Goal: Task Accomplishment & Management: Complete application form

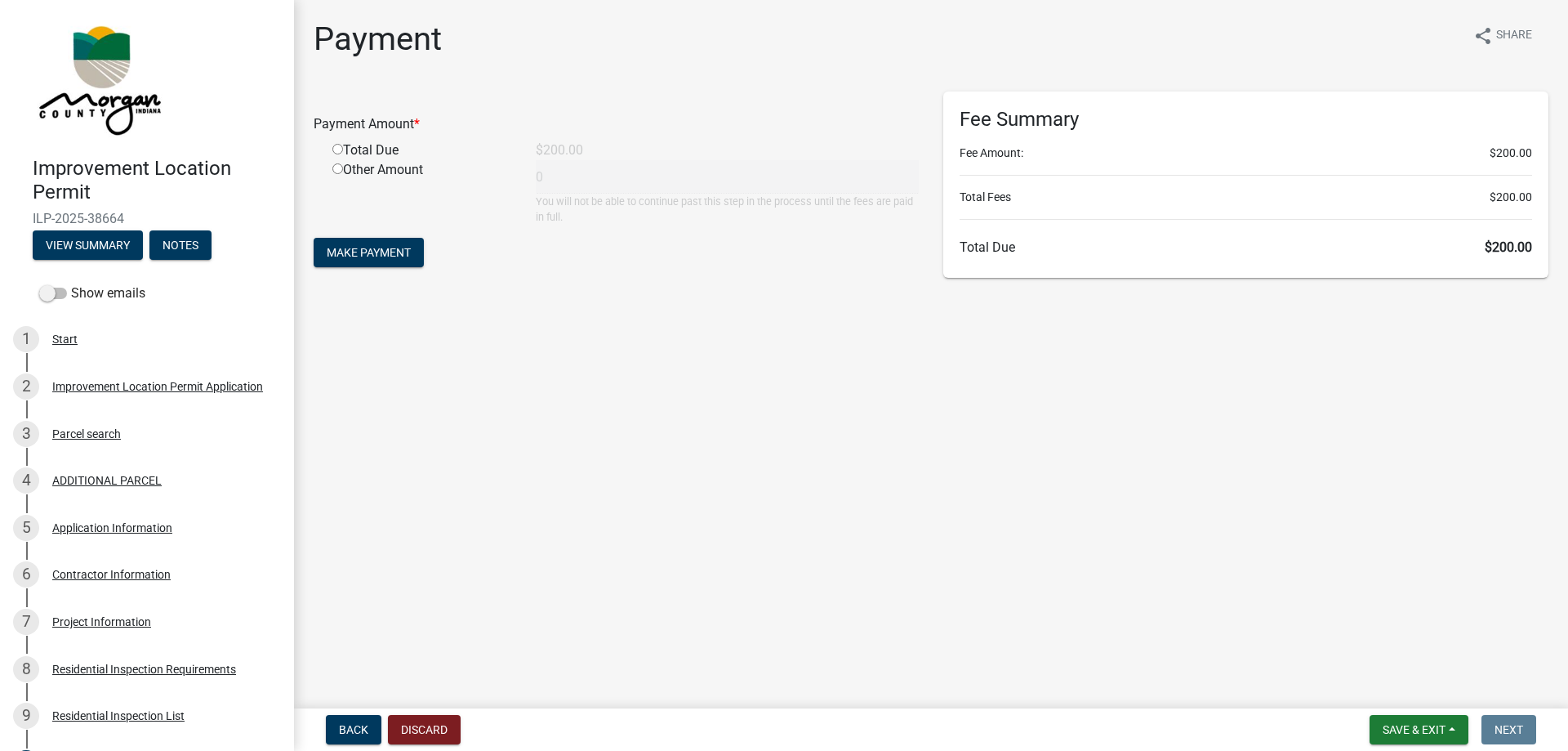
click at [338, 151] on input "radio" at bounding box center [337, 149] width 11 height 11
radio input "true"
type input "200"
click at [391, 248] on span "Make Payment" at bounding box center [369, 253] width 84 height 13
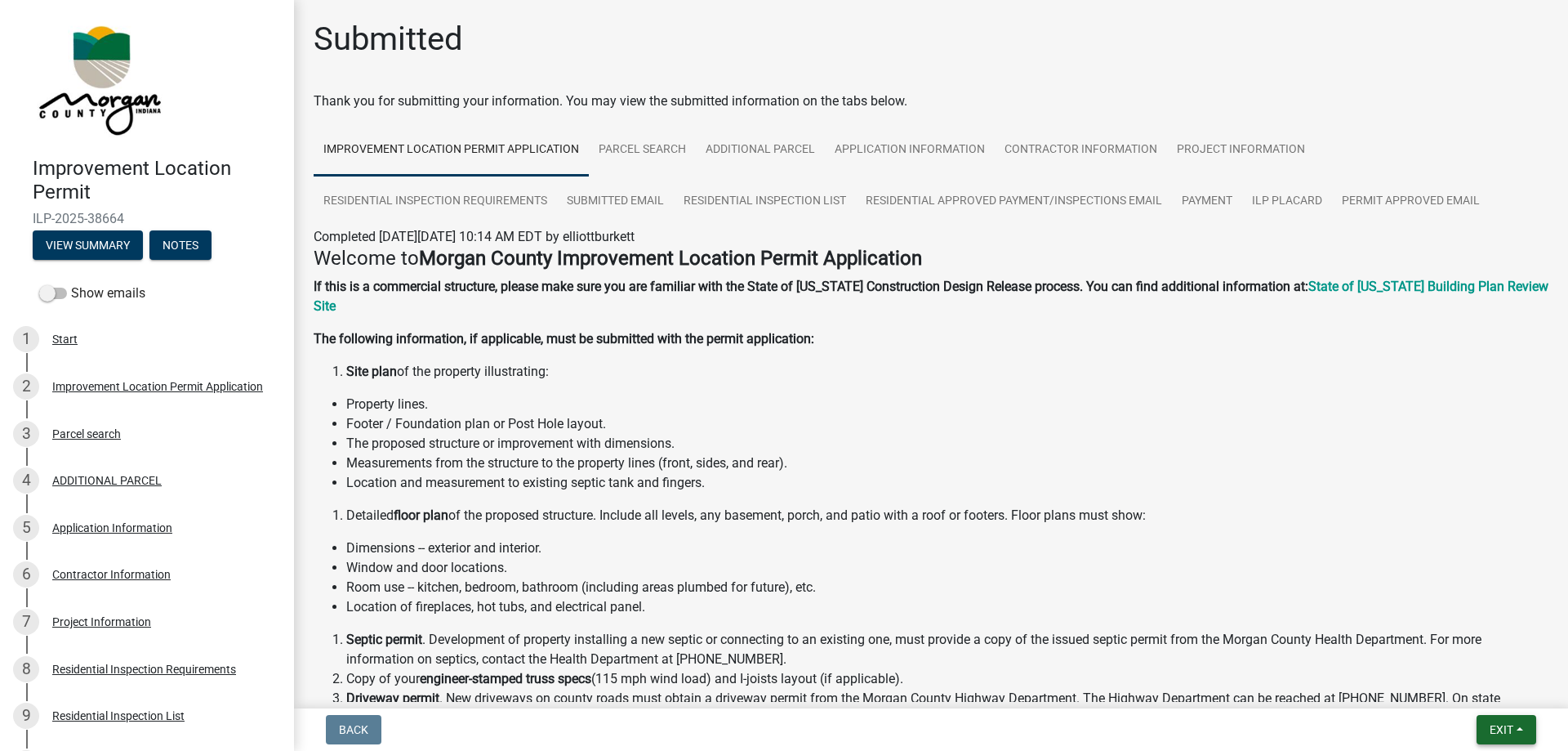
click at [1503, 728] on span "Exit" at bounding box center [1501, 729] width 23 height 13
click at [1459, 688] on button "Save & Exit" at bounding box center [1470, 687] width 131 height 39
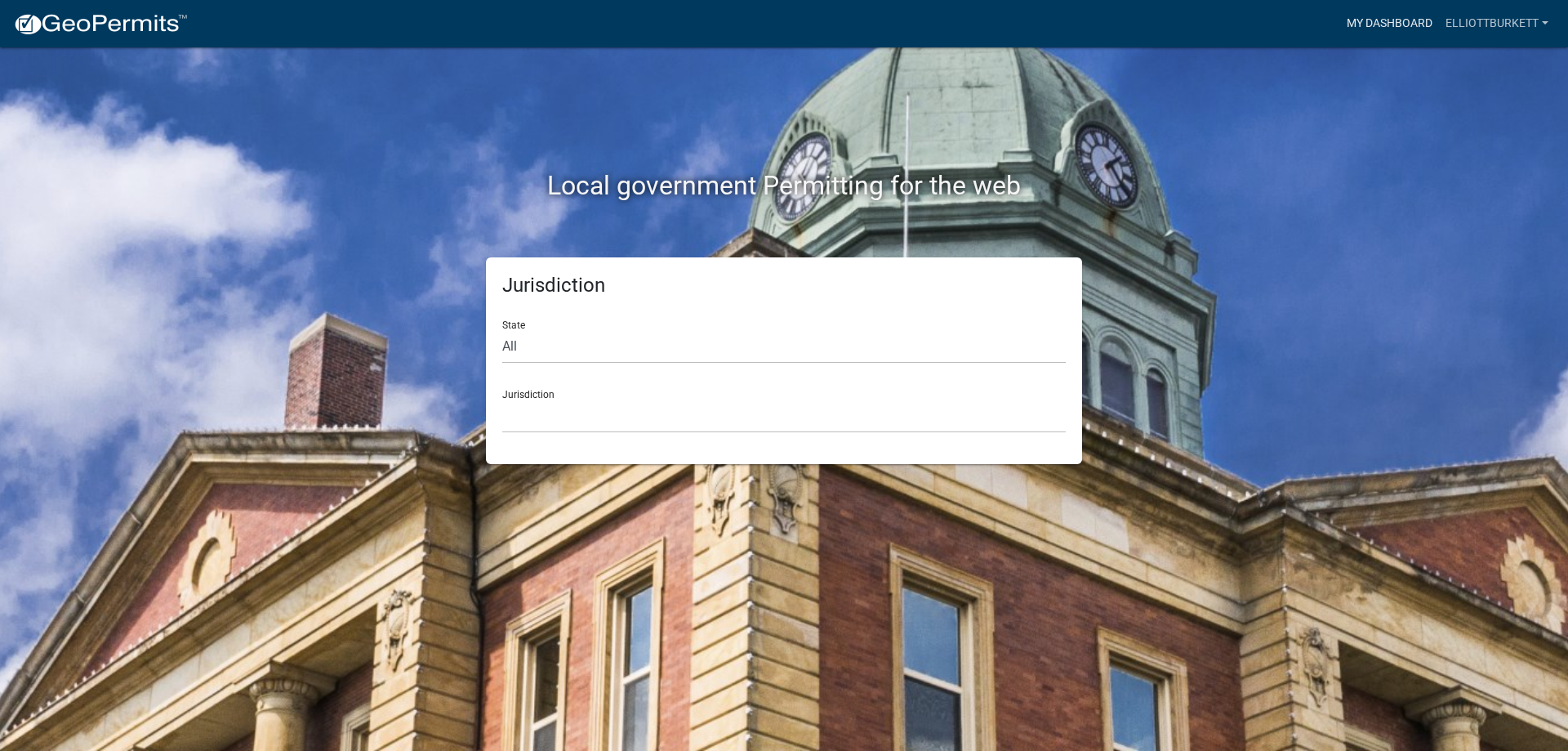
click at [1376, 28] on link "My Dashboard" at bounding box center [1389, 23] width 98 height 31
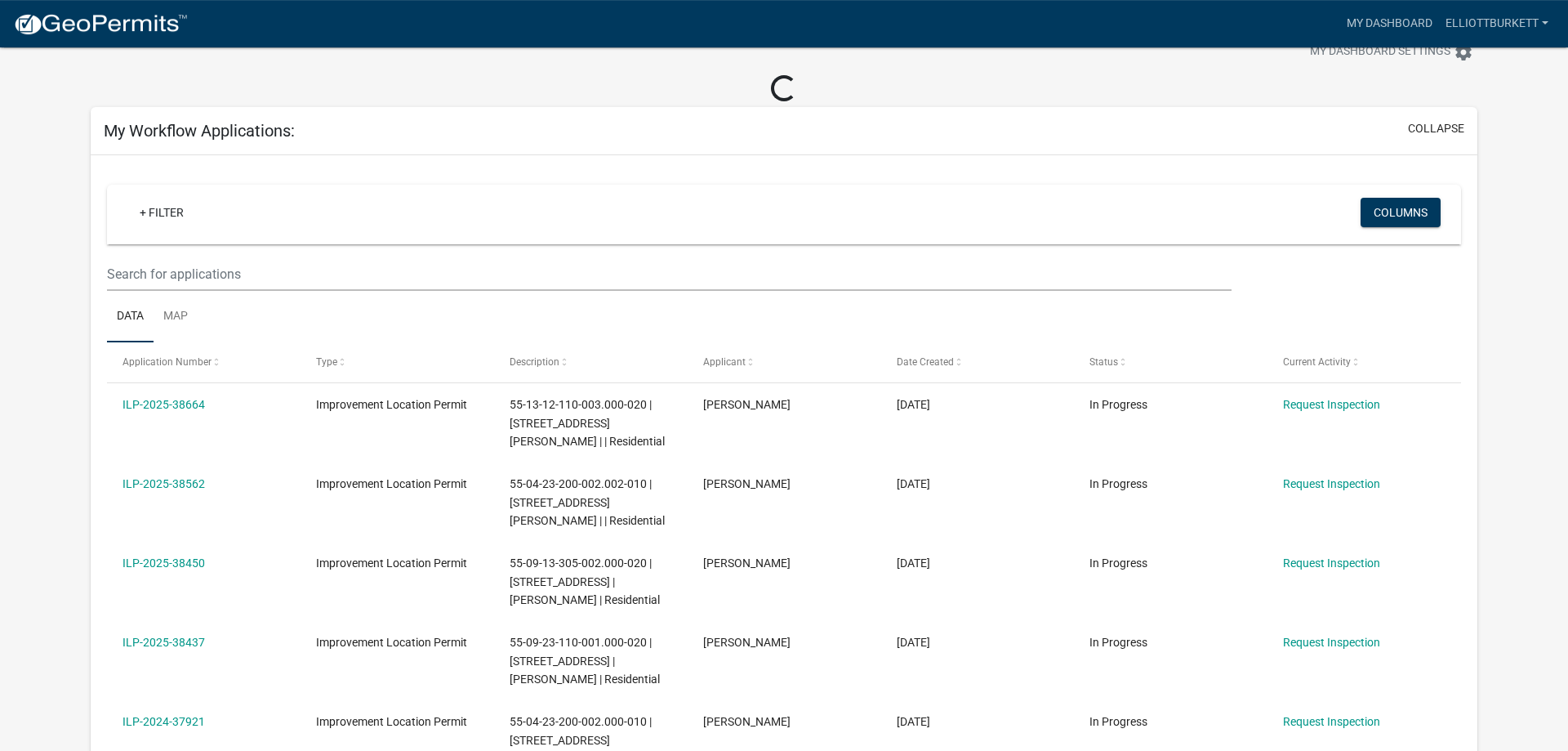
scroll to position [83, 0]
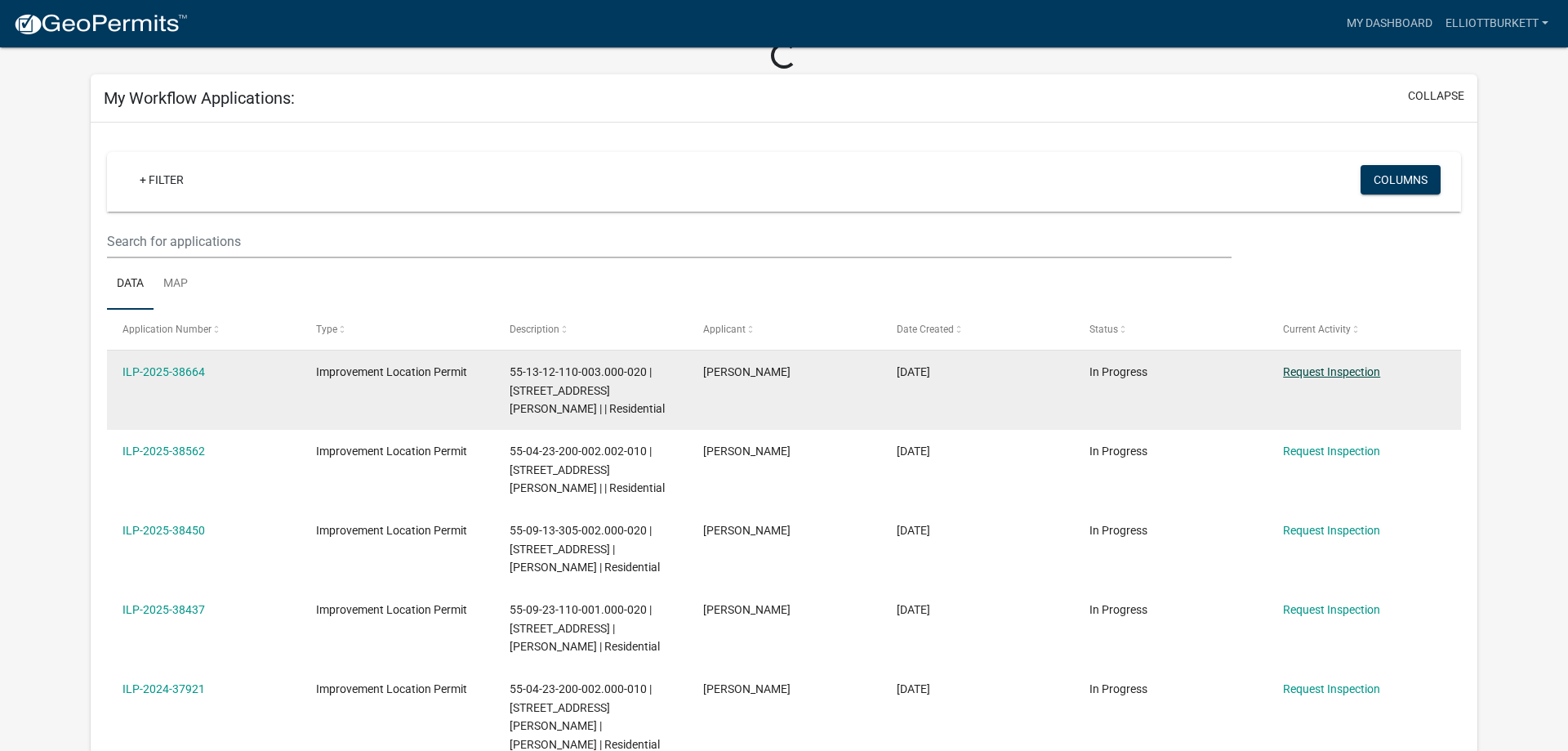
click at [1323, 376] on link "Request Inspection" at bounding box center [1331, 372] width 97 height 13
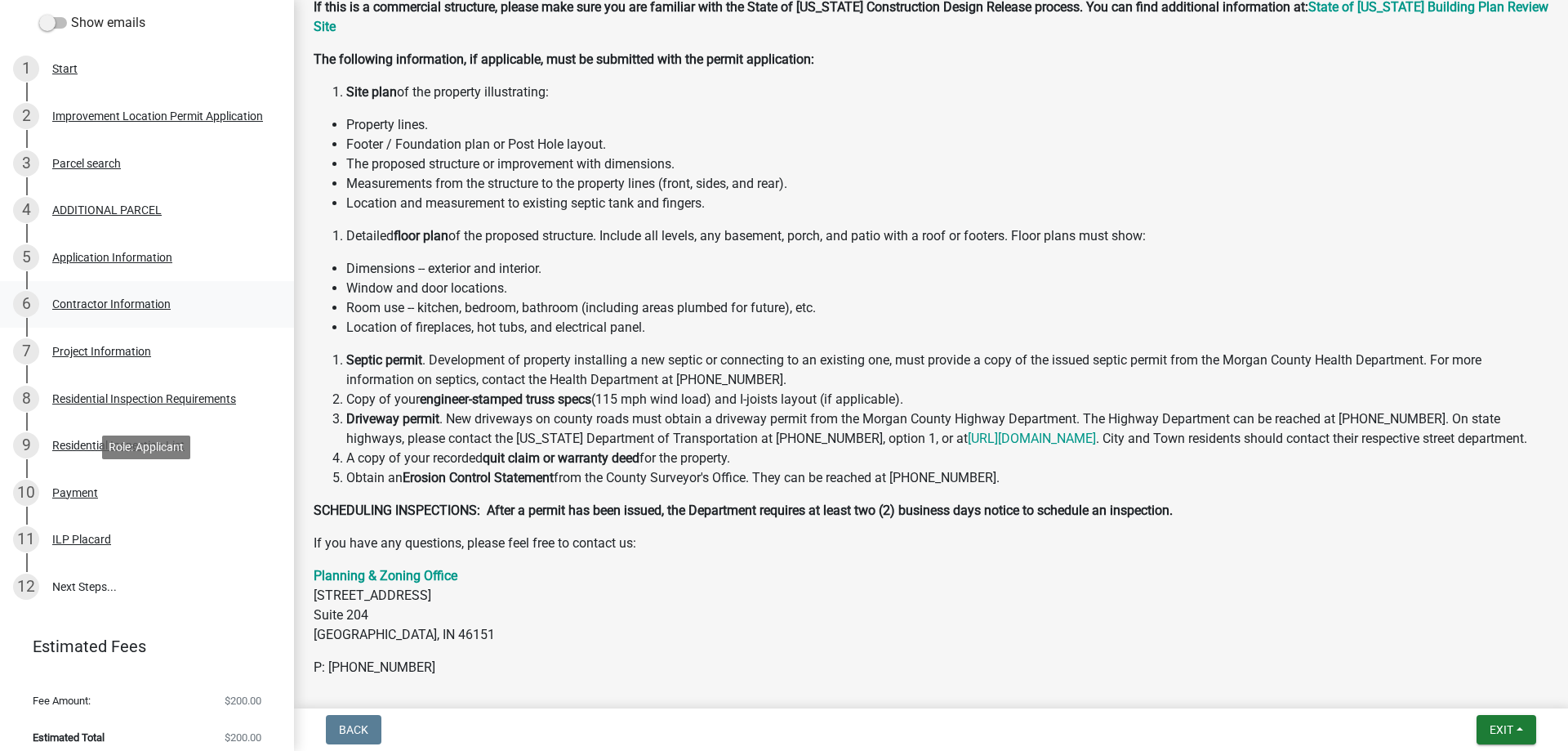
scroll to position [282, 0]
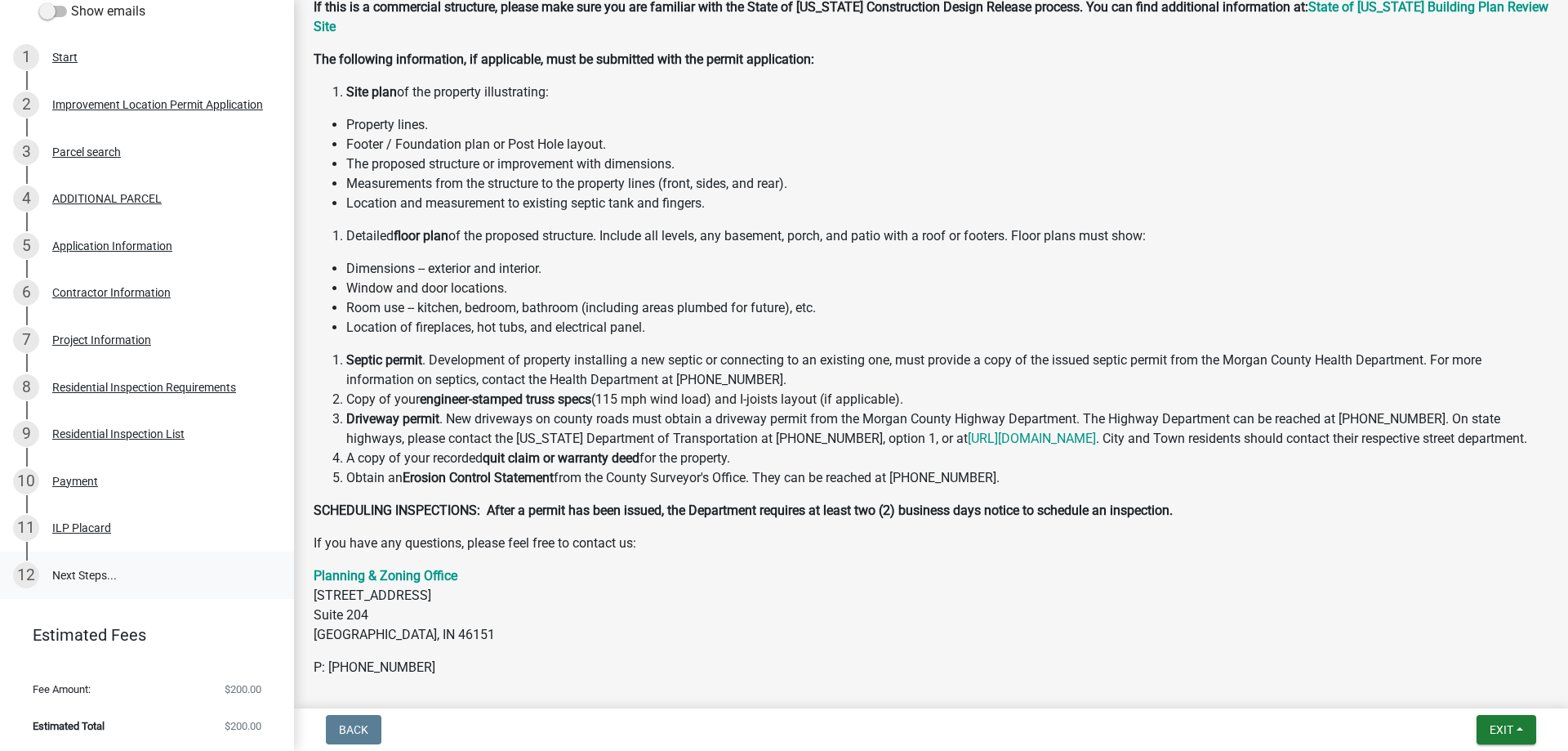
click at [77, 572] on link "12 Next Steps..." at bounding box center [147, 575] width 294 height 48
click at [73, 527] on div "ILP Placard" at bounding box center [82, 528] width 58 height 12
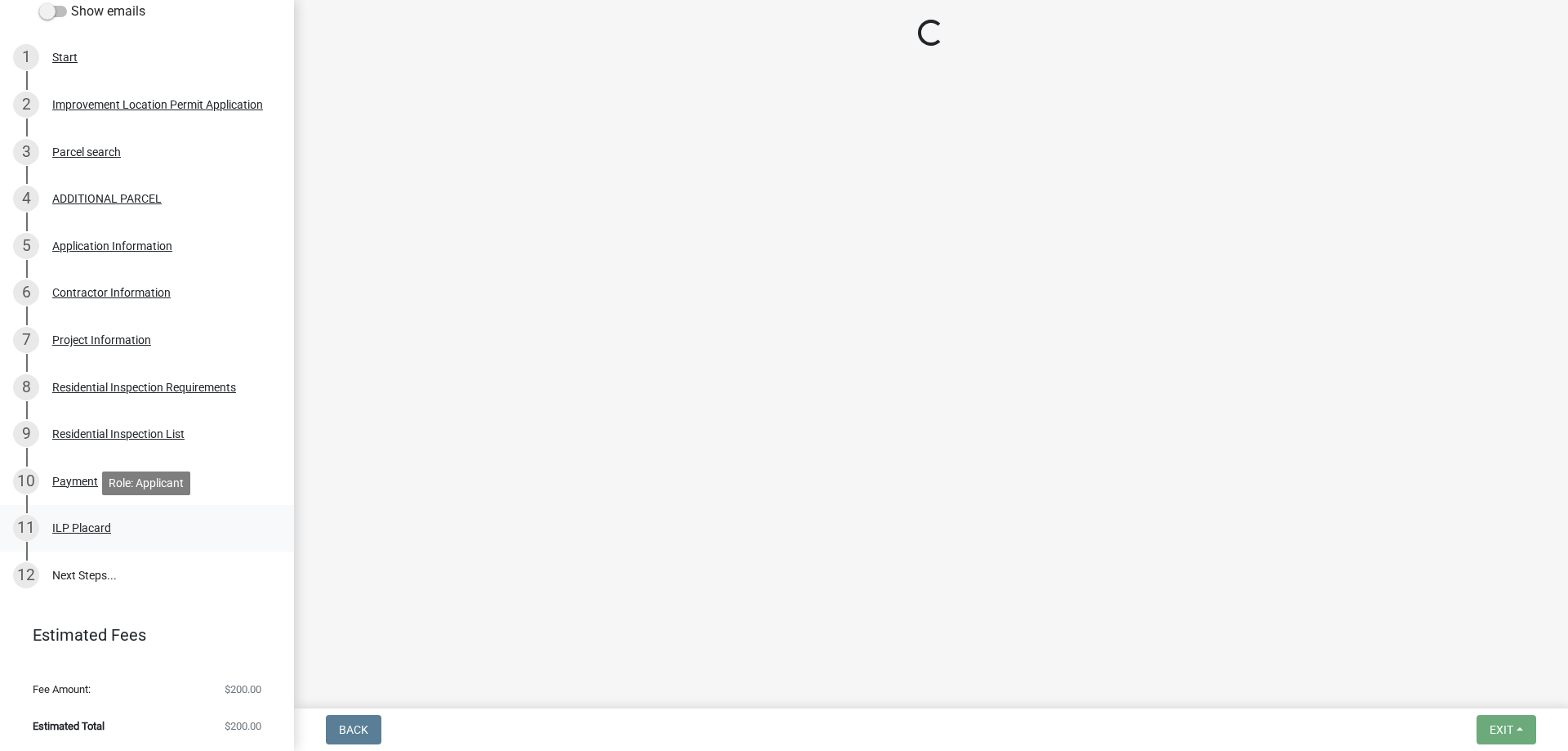
scroll to position [0, 0]
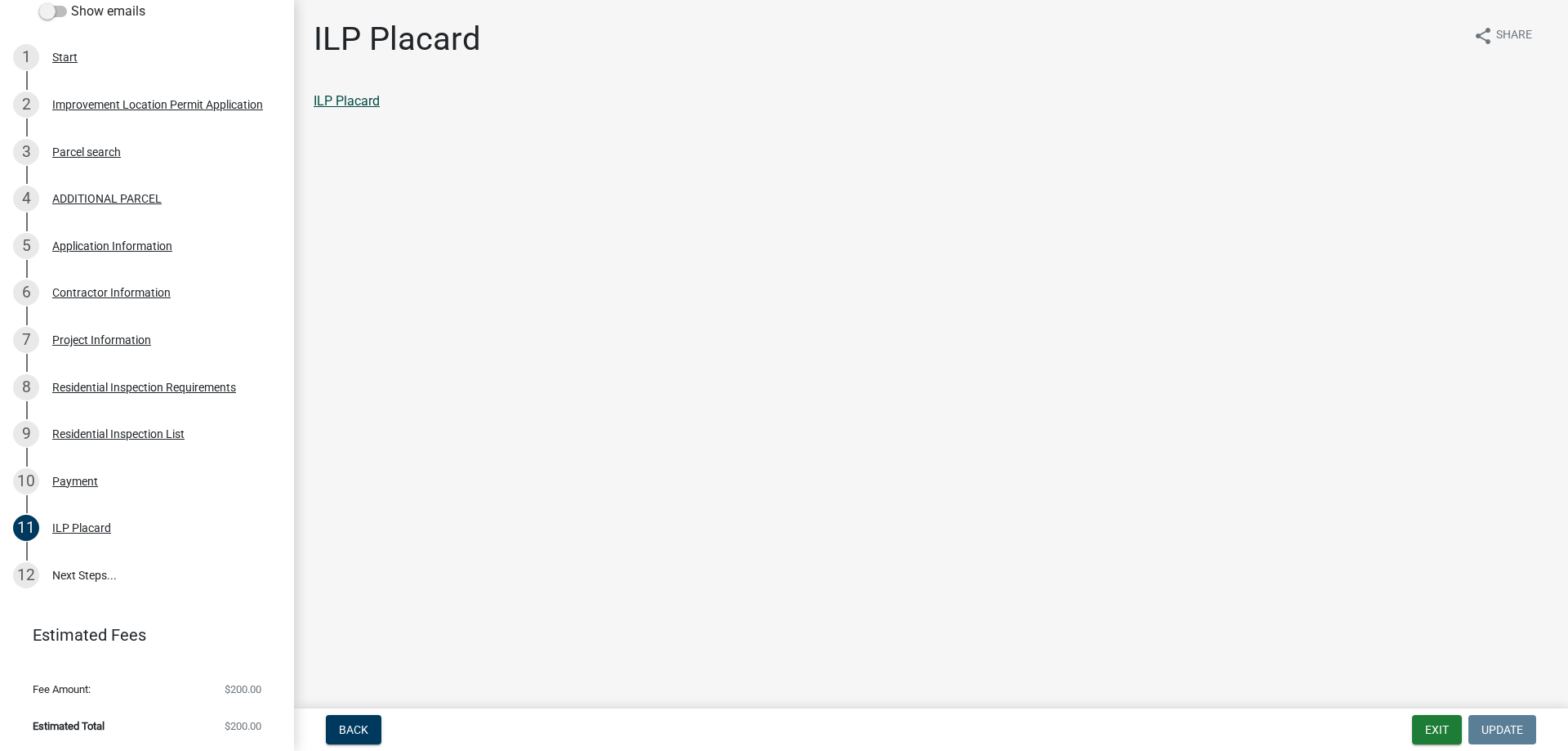
click at [344, 104] on link "ILP Placard" at bounding box center [346, 101] width 66 height 16
